Goal: Task Accomplishment & Management: Use online tool/utility

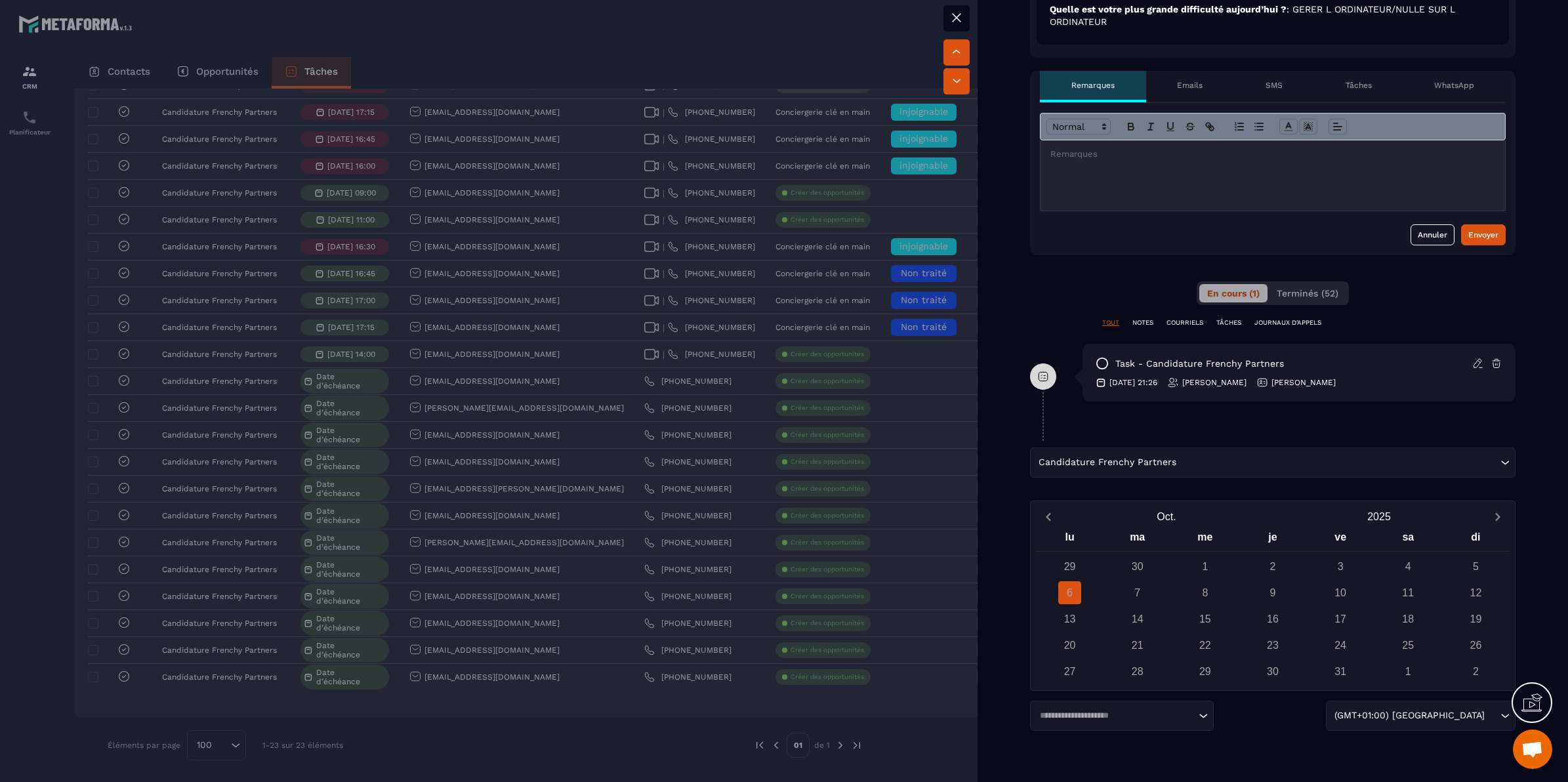
scroll to position [486, 0]
click at [785, 338] on div at bounding box center [784, 391] width 1568 height 782
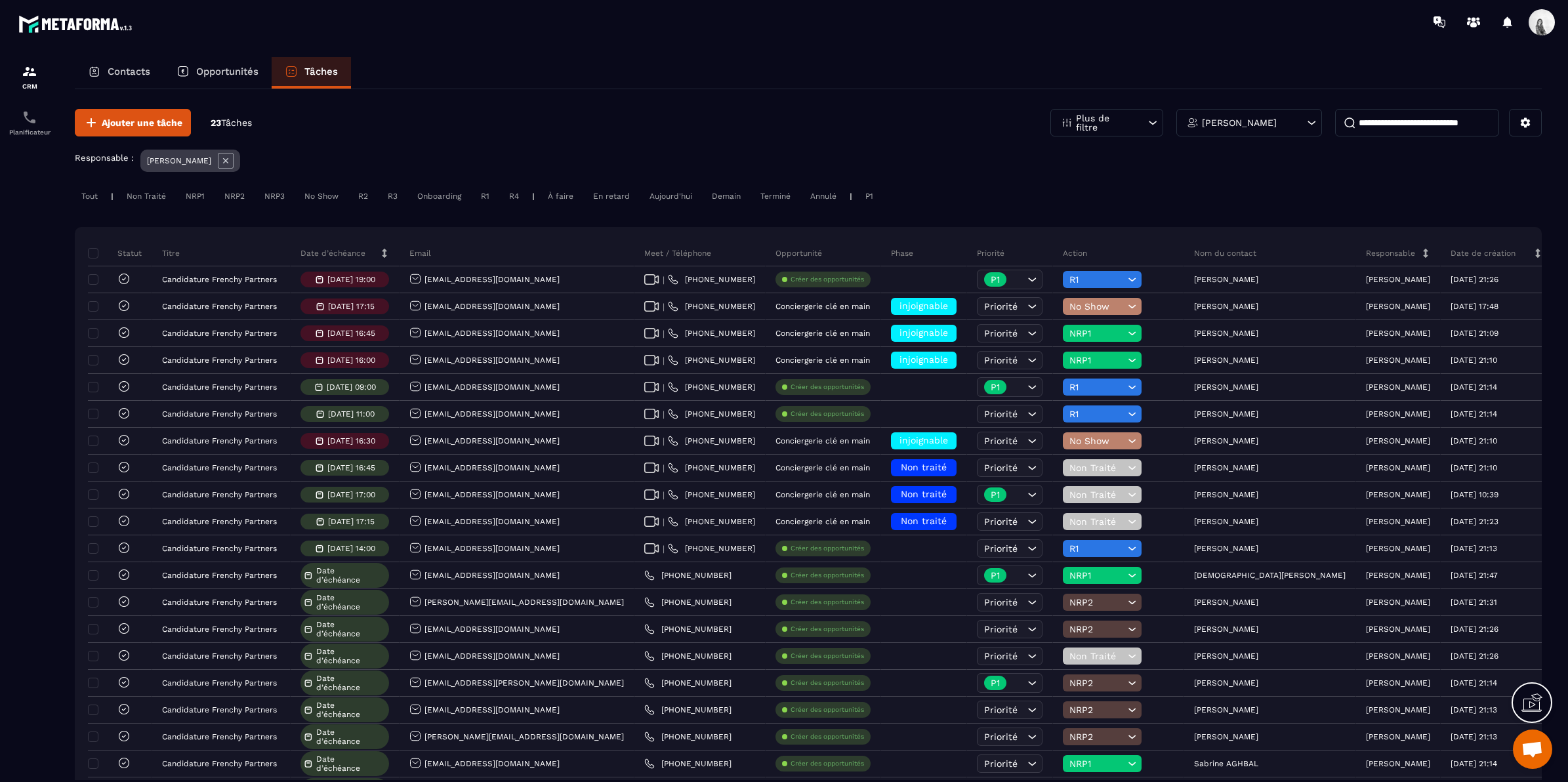
click at [1245, 119] on p "[PERSON_NAME]" at bounding box center [1240, 123] width 75 height 9
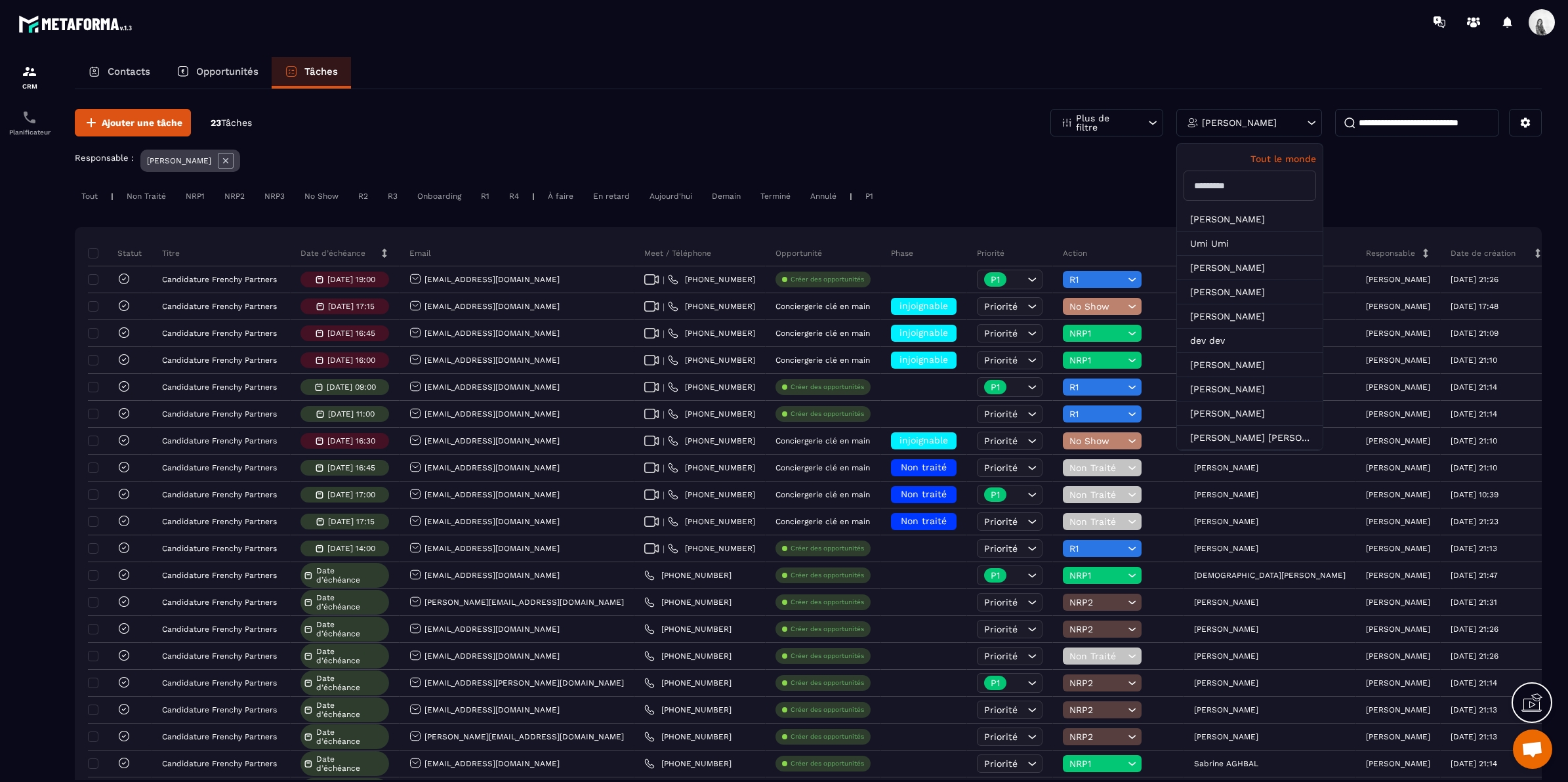
click at [1247, 178] on input "text" at bounding box center [1250, 185] width 132 height 30
type input "***"
click at [1236, 213] on li "[PERSON_NAME]" at bounding box center [1250, 219] width 146 height 24
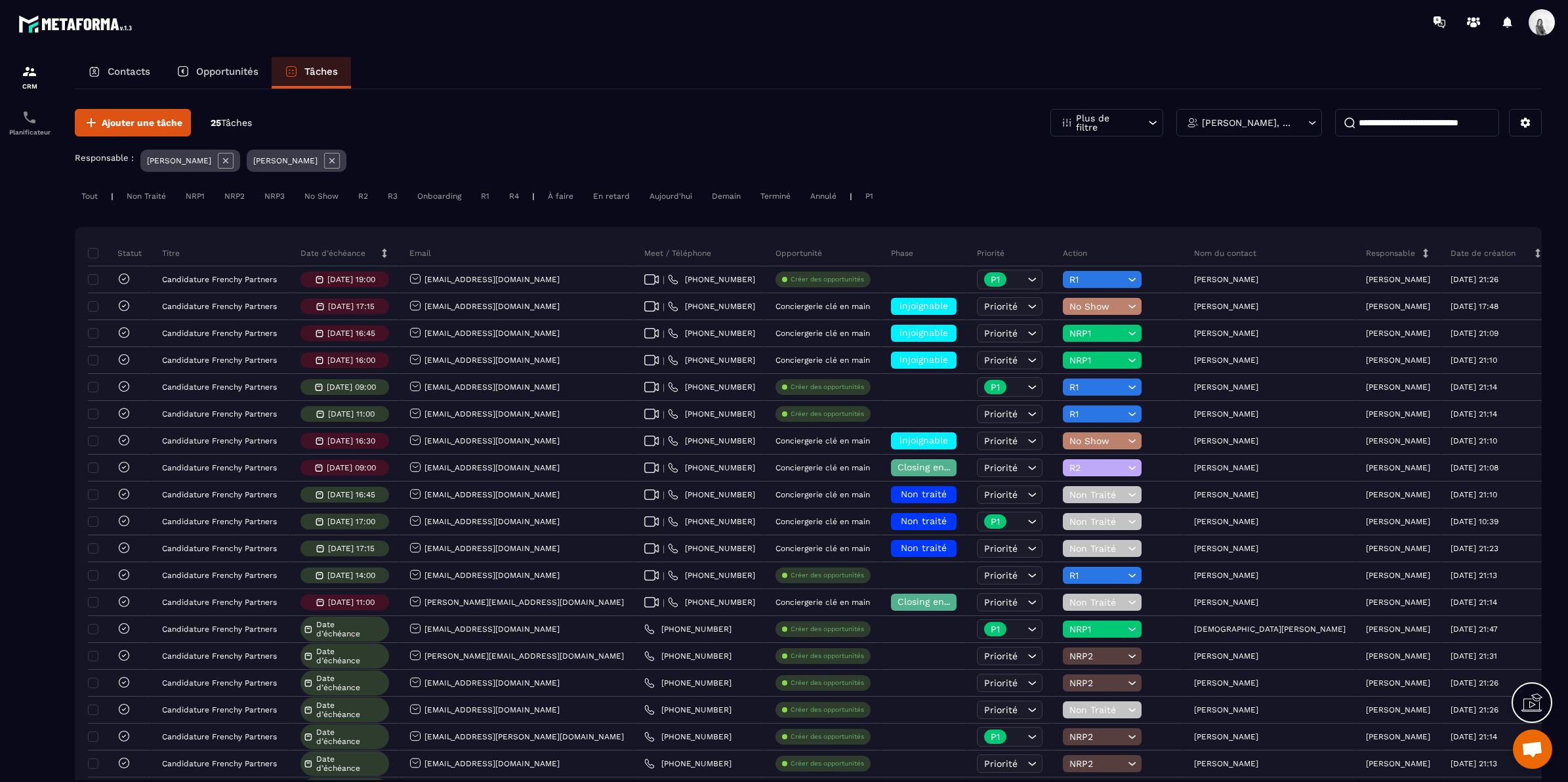
click at [1235, 113] on div "[PERSON_NAME], [PERSON_NAME]" at bounding box center [1249, 122] width 146 height 27
click at [209, 161] on div "[PERSON_NAME]" at bounding box center [190, 160] width 100 height 23
click at [218, 156] on icon at bounding box center [226, 160] width 16 height 16
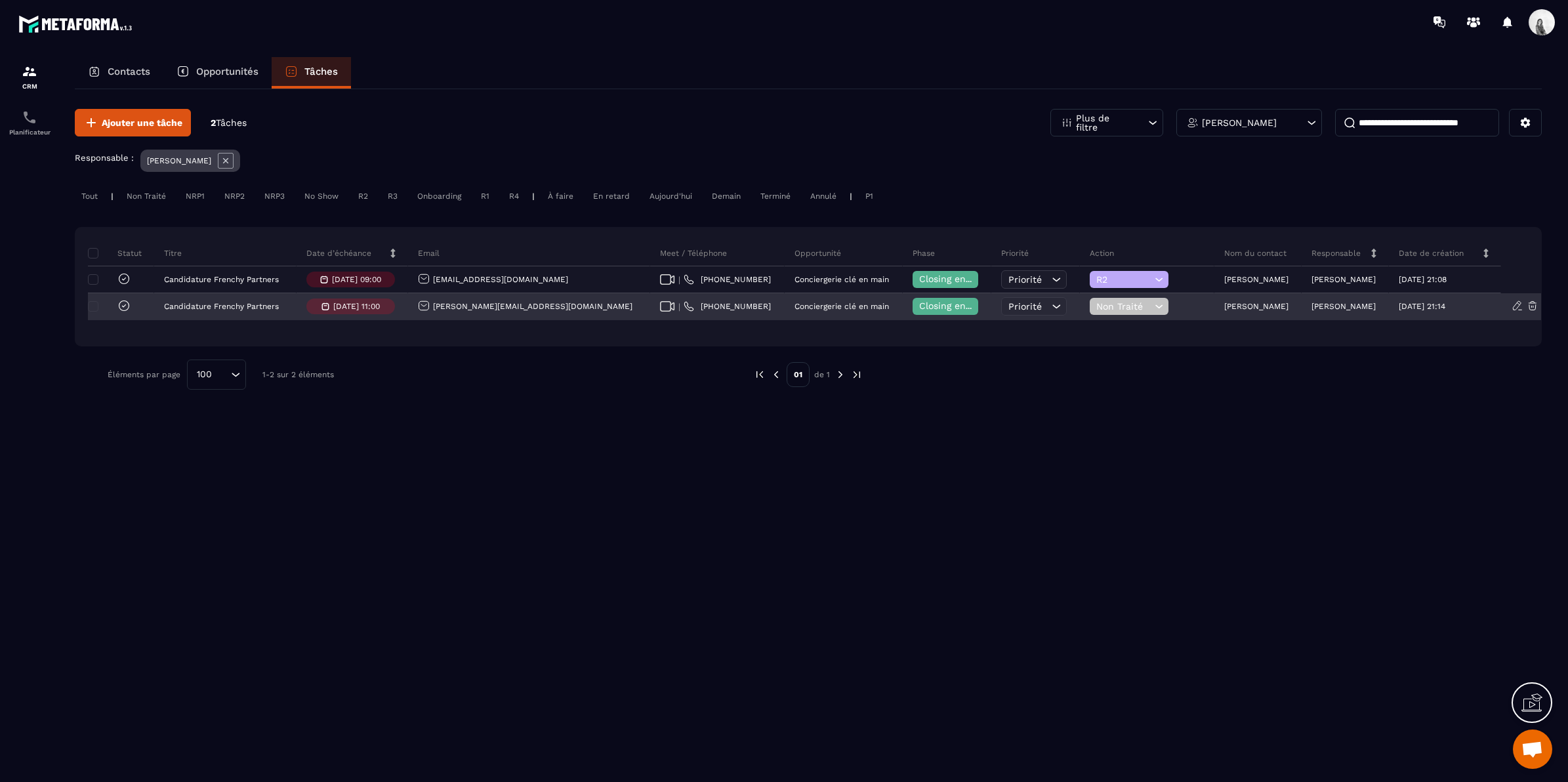
click at [1215, 297] on div "[PERSON_NAME]" at bounding box center [1258, 307] width 87 height 26
click at [1224, 303] on p "[PERSON_NAME]" at bounding box center [1256, 307] width 65 height 9
